Goal: Navigation & Orientation: Find specific page/section

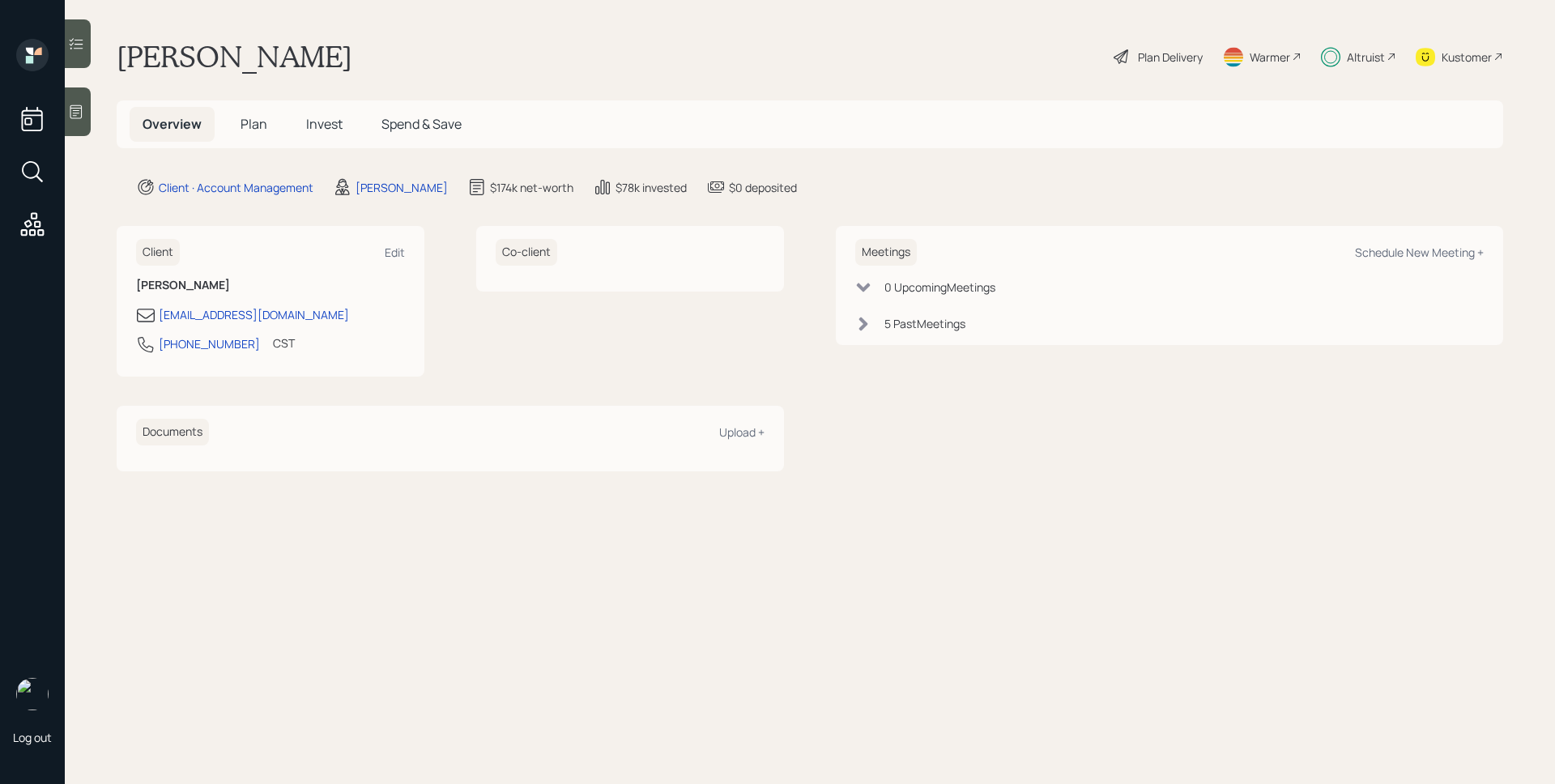
click at [250, 122] on span "Plan" at bounding box center [254, 124] width 27 height 17
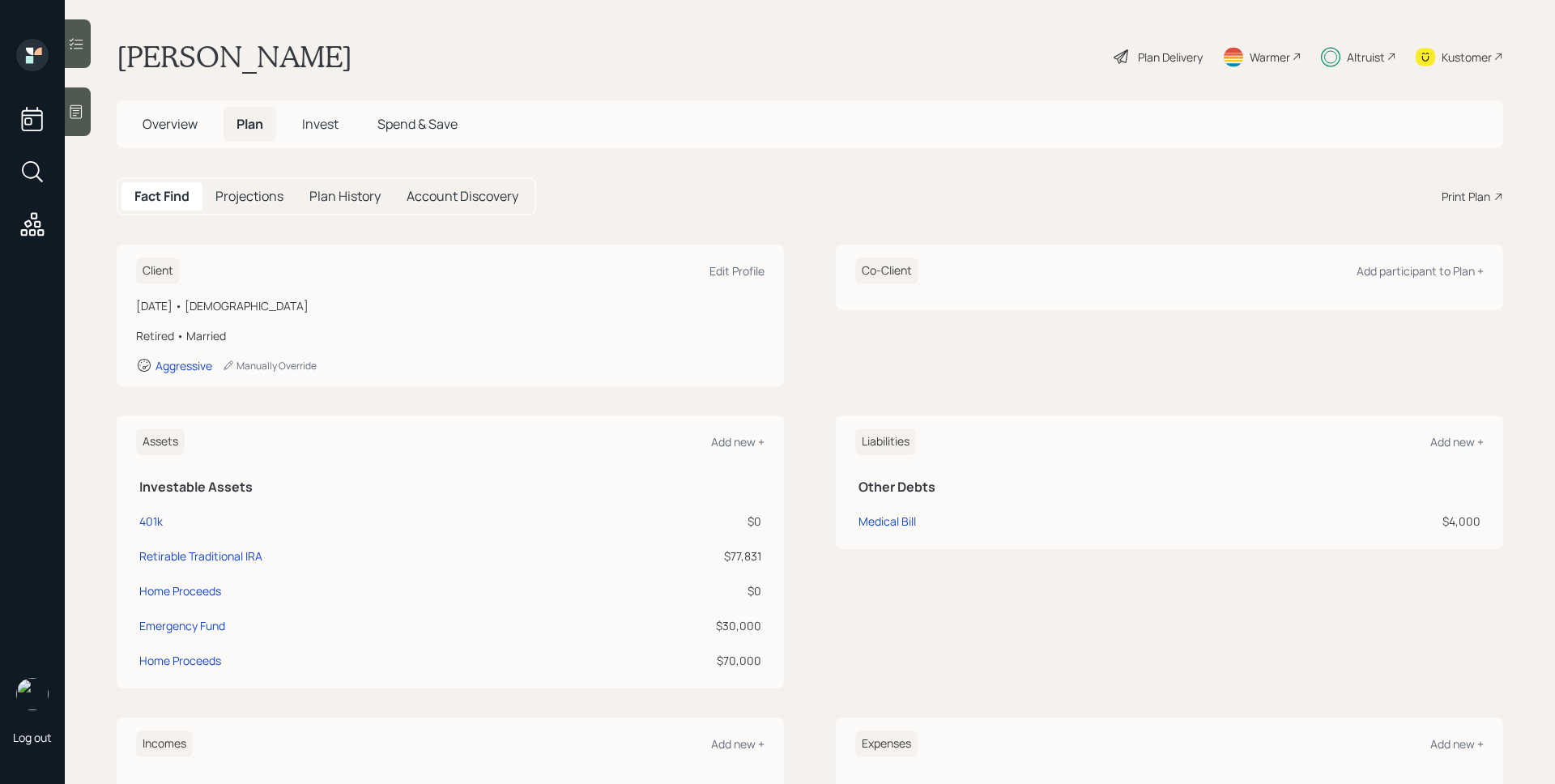
click at [165, 123] on span "Overview" at bounding box center [170, 124] width 55 height 17
